Goal: Obtain resource: Obtain resource

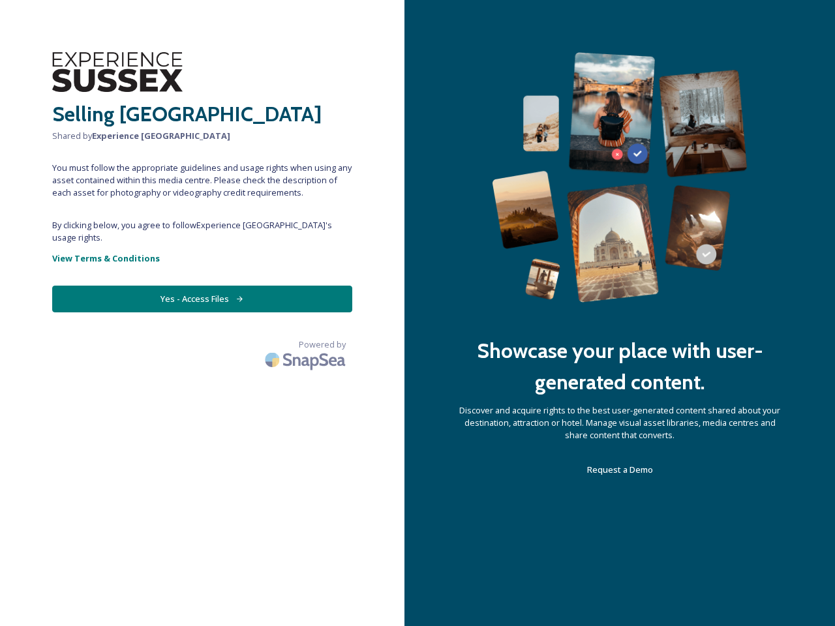
click at [418, 313] on div "Showcase your place with user-generated content. Discover and acquire rights to…" at bounding box center [620, 313] width 431 height 626
click at [202, 286] on button "Yes - Access Files" at bounding box center [202, 299] width 300 height 27
click at [307, 345] on img at bounding box center [306, 360] width 91 height 31
click at [418, 313] on div "Showcase your place with user-generated content. Discover and acquire rights to…" at bounding box center [620, 313] width 431 height 626
click at [202, 286] on button "Yes - Access Files" at bounding box center [202, 299] width 300 height 27
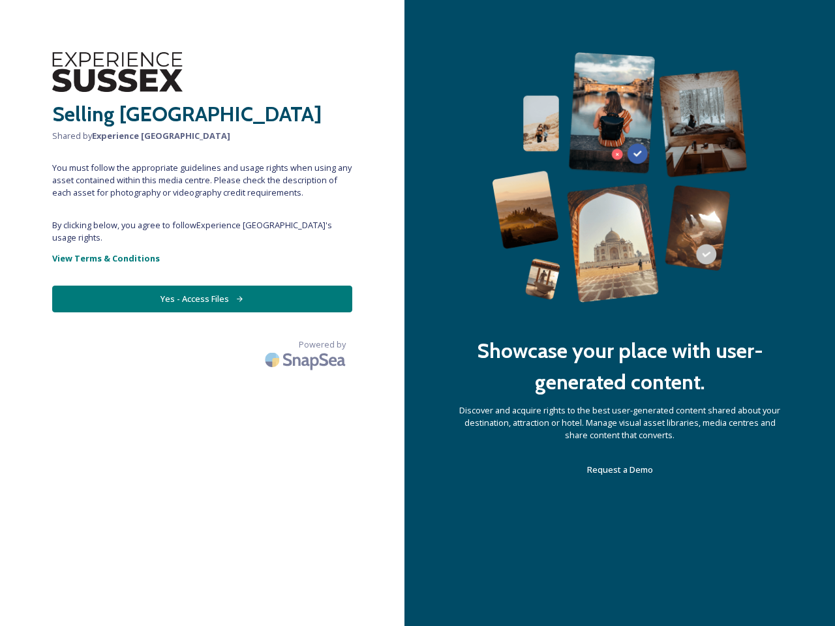
click at [307, 345] on img at bounding box center [306, 360] width 91 height 31
click at [418, 313] on div "Showcase your place with user-generated content. Discover and acquire rights to…" at bounding box center [620, 313] width 431 height 626
click at [202, 286] on button "Yes - Access Files" at bounding box center [202, 299] width 300 height 27
click at [307, 345] on img at bounding box center [306, 360] width 91 height 31
